Goal: Navigation & Orientation: Find specific page/section

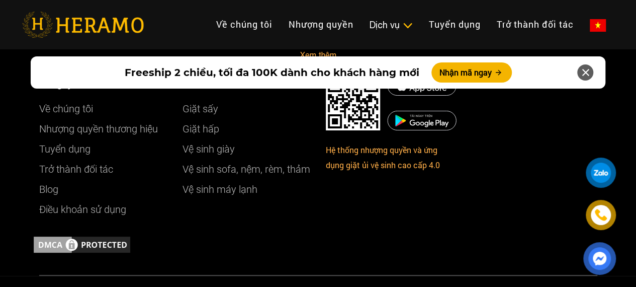
scroll to position [5598, 0]
click at [421, 14] on link "Tuyển dụng" at bounding box center [455, 25] width 68 height 22
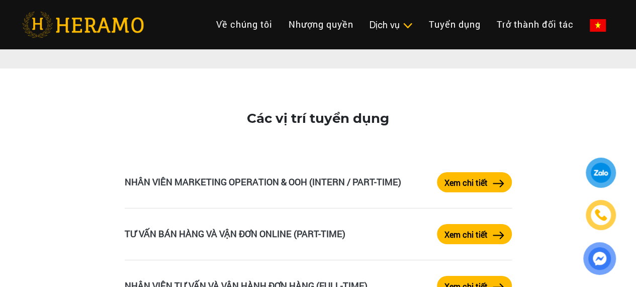
scroll to position [1618, 0]
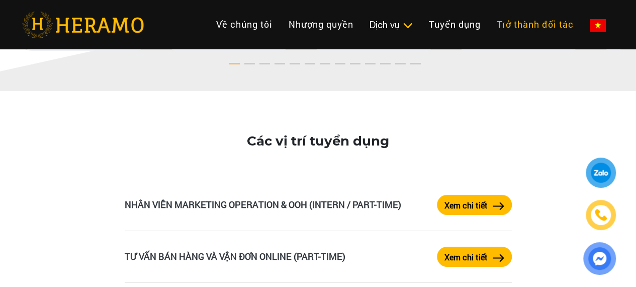
click at [489, 21] on link "Trở thành đối tác" at bounding box center [535, 25] width 93 height 22
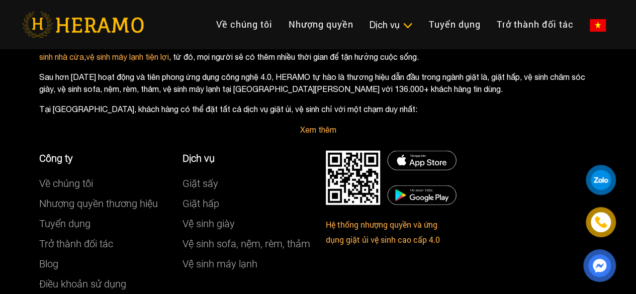
scroll to position [1273, 0]
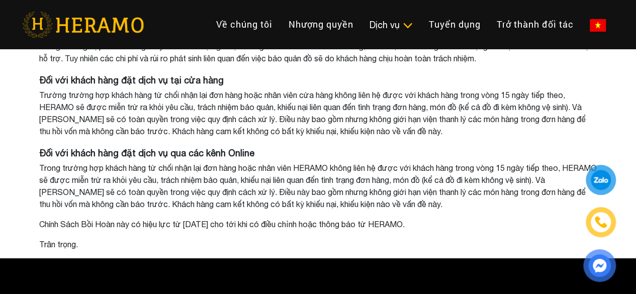
scroll to position [3562, 0]
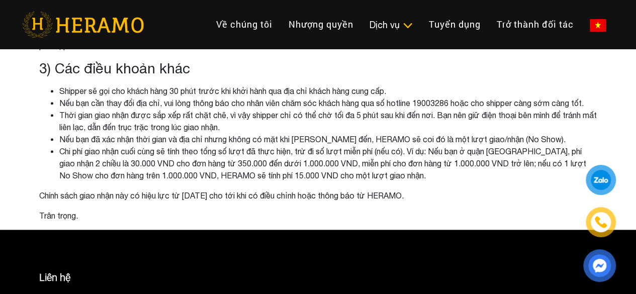
scroll to position [556, 0]
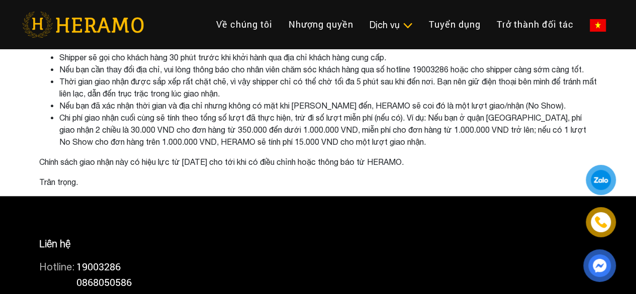
click at [591, 258] on img at bounding box center [599, 265] width 23 height 22
